Goal: Find specific page/section: Find specific page/section

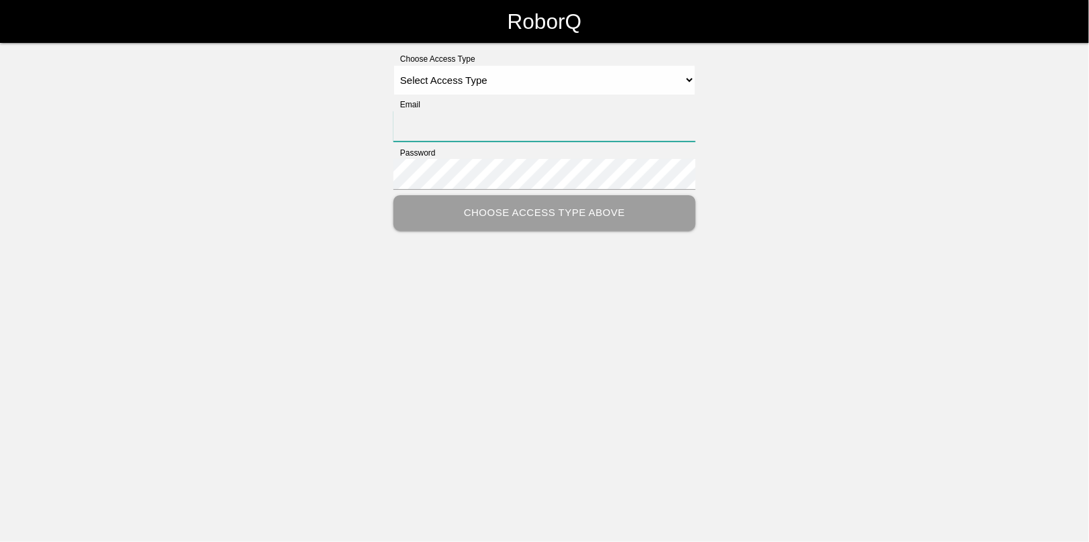
type input "[EMAIL_ADDRESS][DOMAIN_NAME]"
click at [453, 83] on select "Select Access Type Admin Customer Supervisor Worker" at bounding box center [544, 80] width 302 height 30
select select "Admin"
click at [393, 65] on select "Select Access Type Admin Customer Supervisor Worker" at bounding box center [544, 80] width 302 height 30
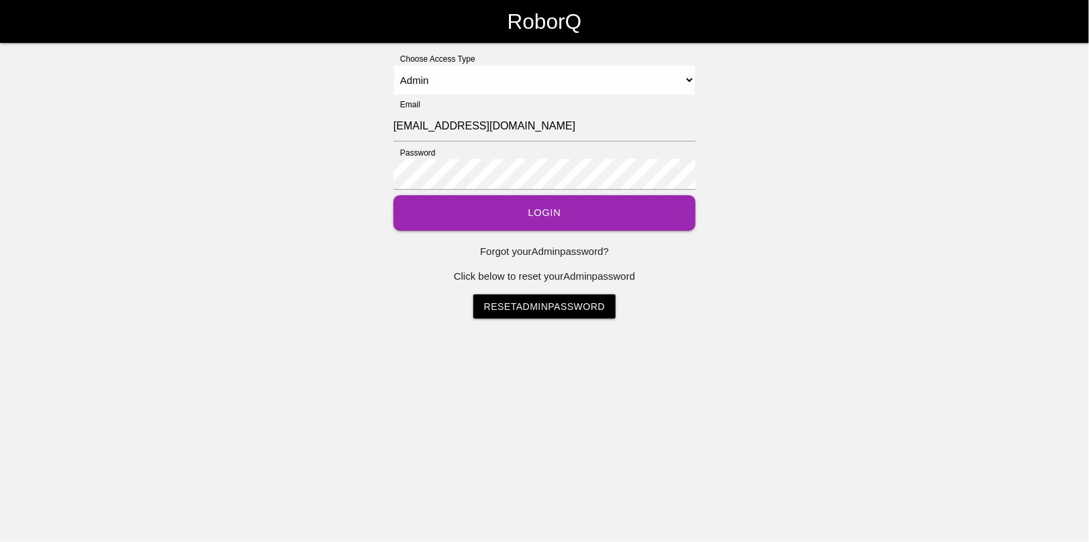
click at [542, 211] on button "Login" at bounding box center [544, 213] width 302 height 36
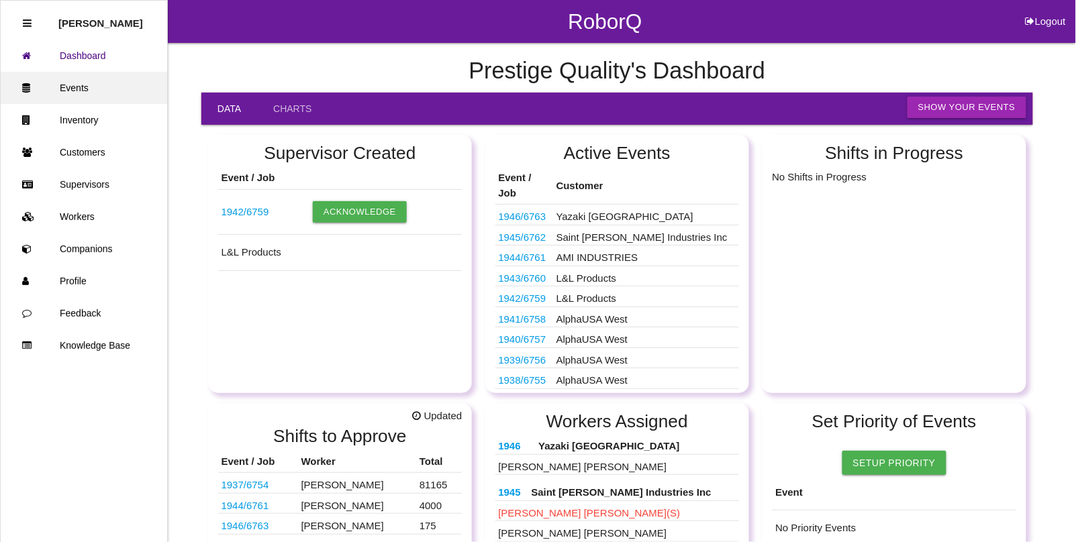
click at [82, 85] on link "Events" at bounding box center [84, 88] width 166 height 32
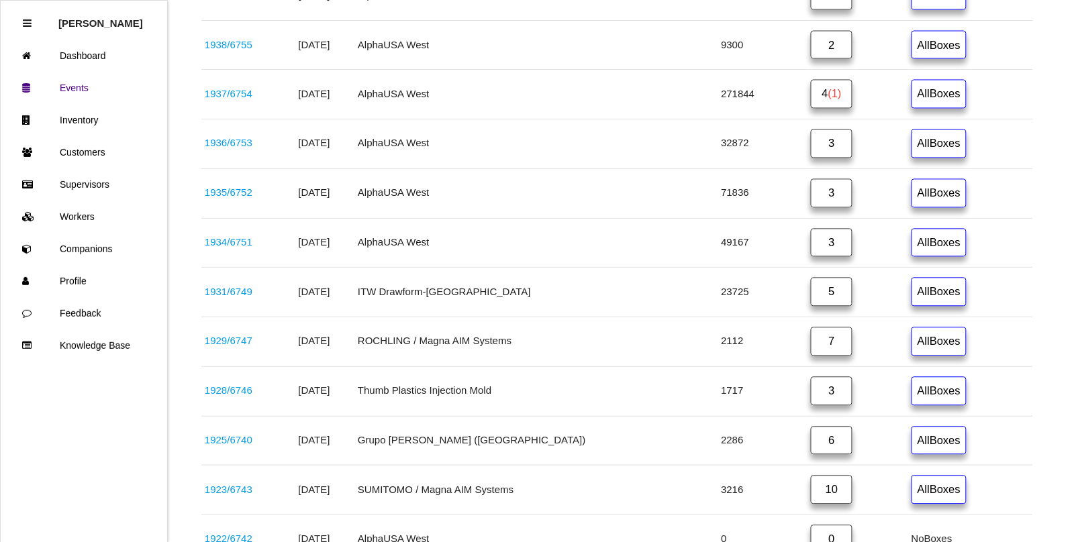
scroll to position [671, 0]
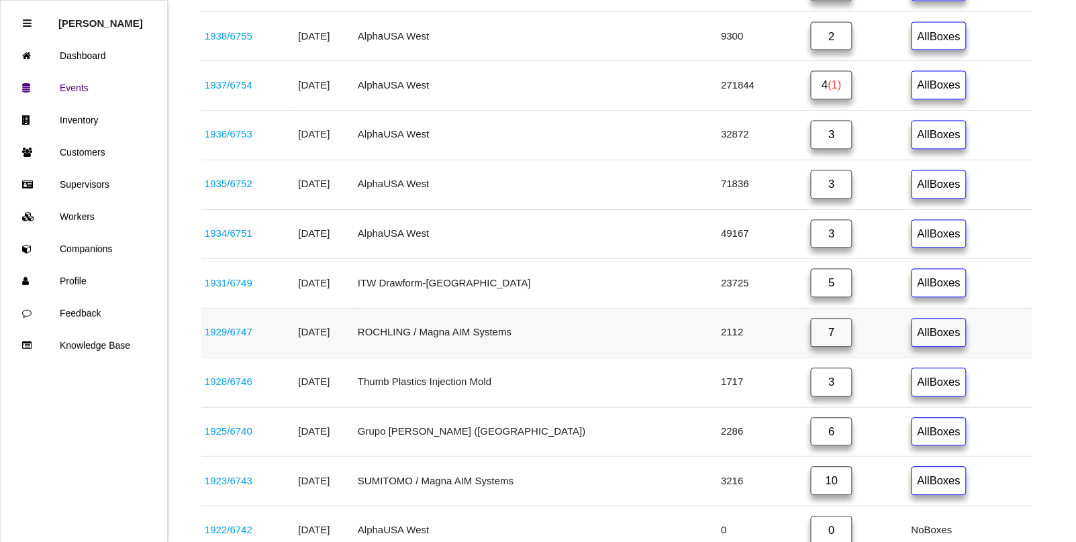
click at [820, 348] on link "7" at bounding box center [832, 333] width 42 height 29
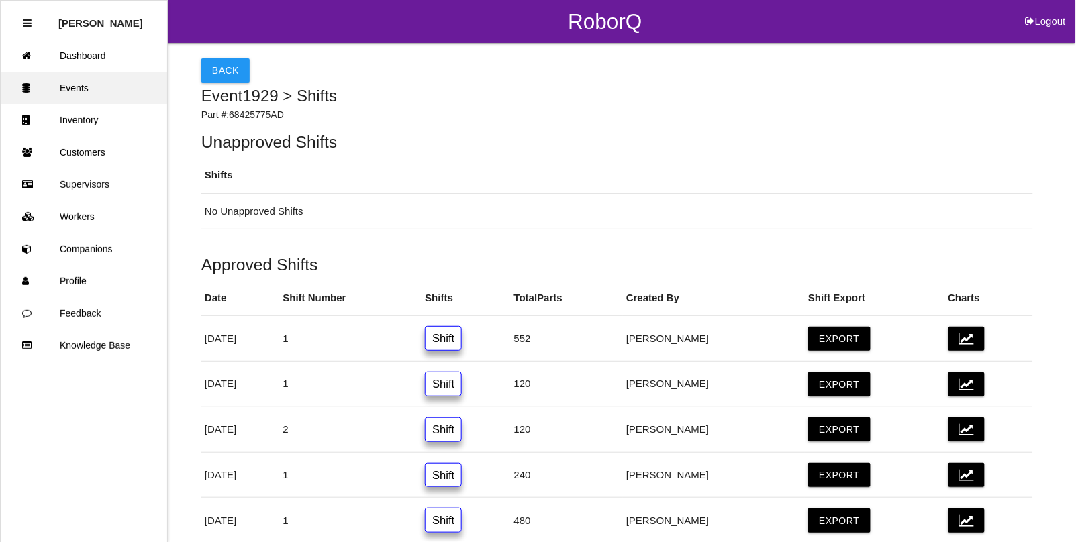
click at [76, 91] on link "Events" at bounding box center [84, 88] width 166 height 32
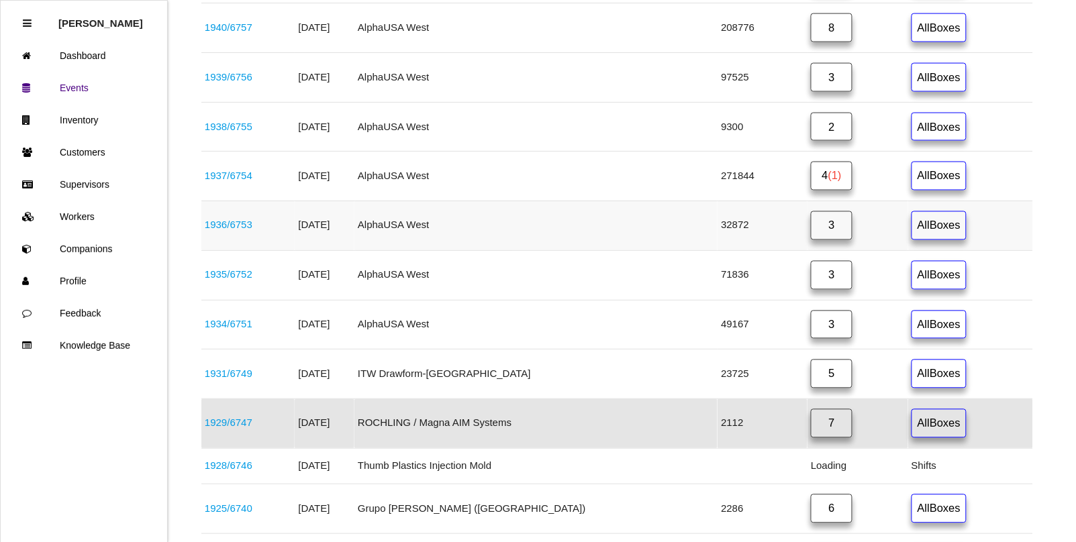
scroll to position [622, 0]
